Goal: Task Accomplishment & Management: Use online tool/utility

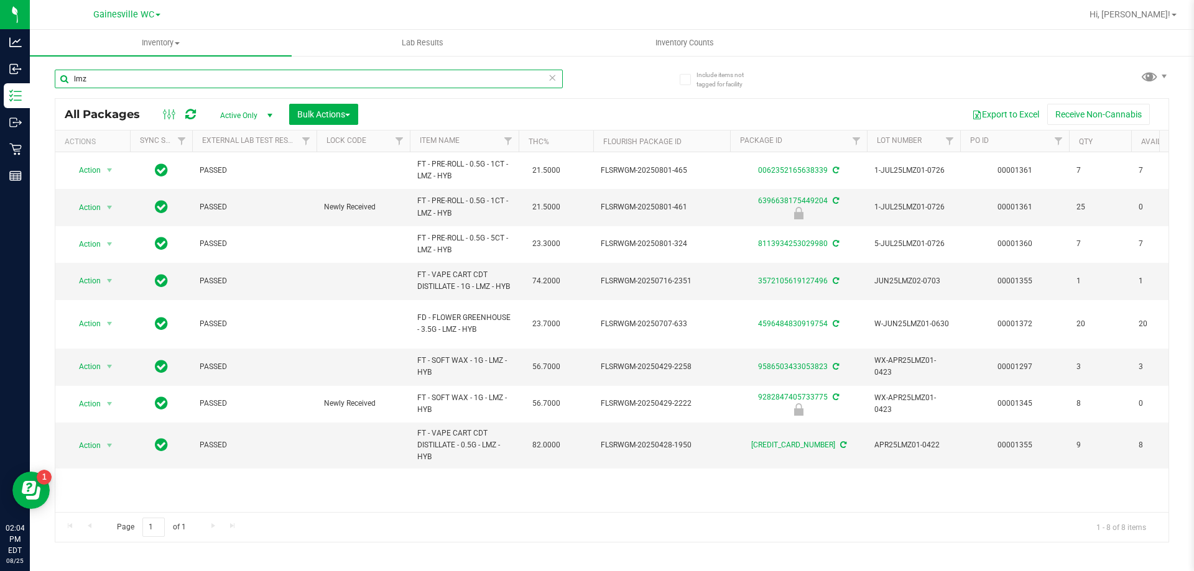
click at [185, 72] on input "lmz" at bounding box center [309, 79] width 508 height 19
type input "l"
type input "1269114227109830"
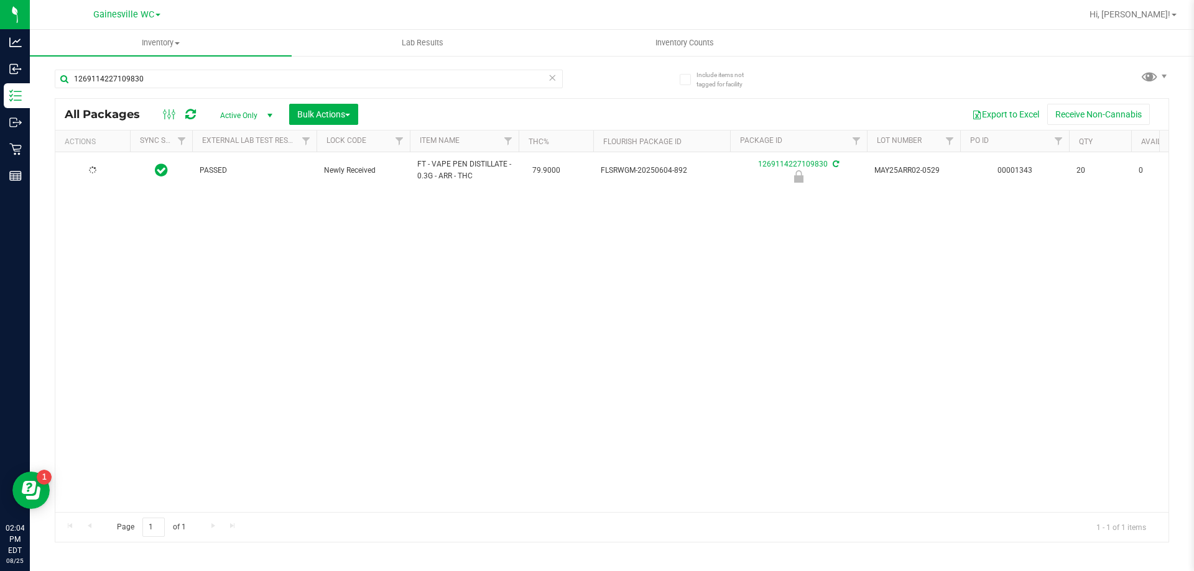
click at [96, 179] on td at bounding box center [92, 170] width 75 height 36
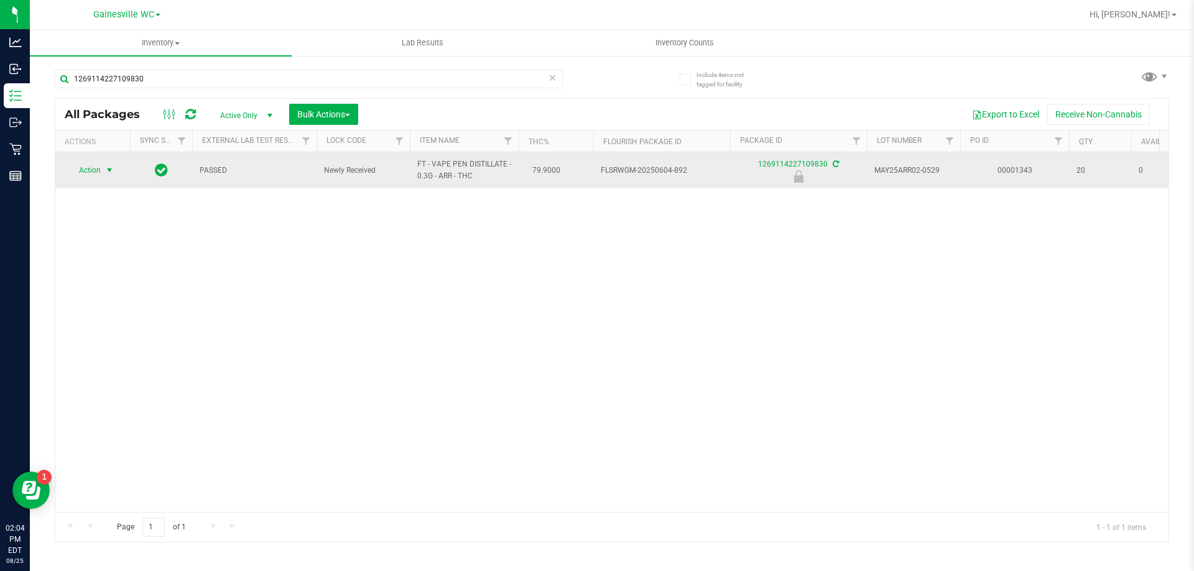
click at [98, 173] on span "Action" at bounding box center [85, 170] width 34 height 17
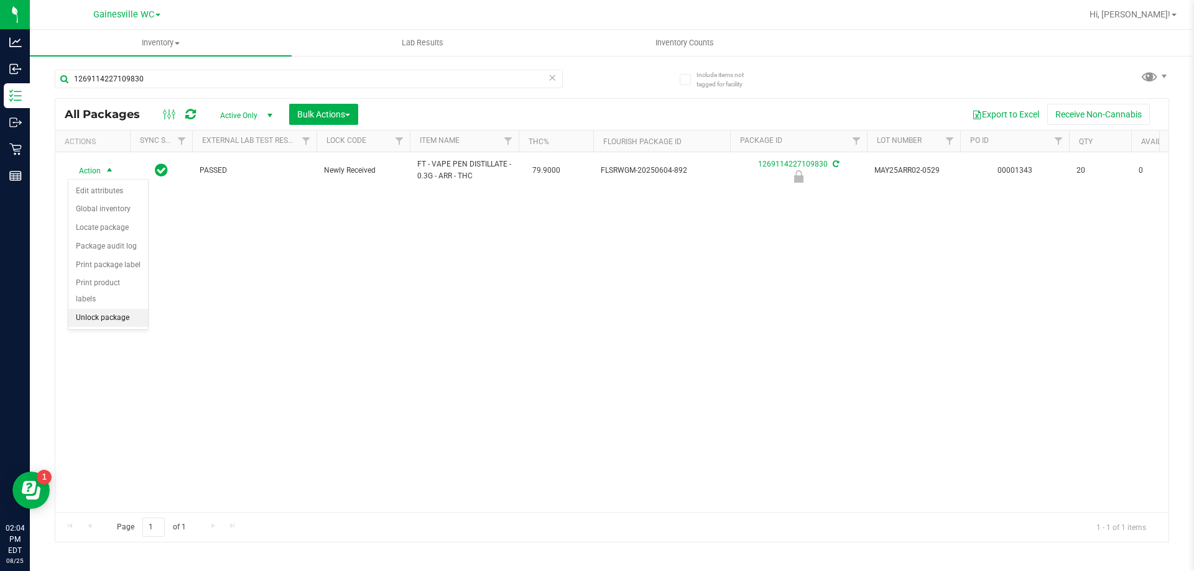
click at [110, 309] on li "Unlock package" at bounding box center [108, 318] width 80 height 19
